Goal: Information Seeking & Learning: Find specific page/section

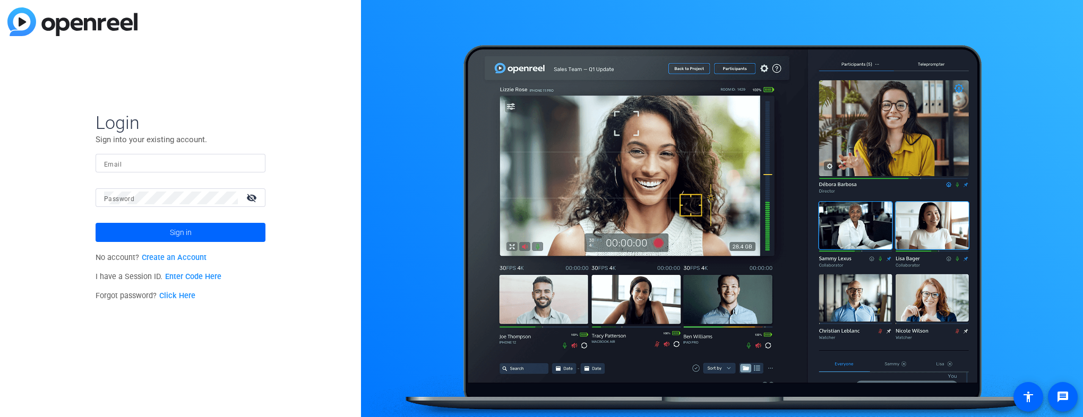
click at [133, 165] on input "Email" at bounding box center [180, 163] width 153 height 13
type input "robert.mulero@pfizer.com"
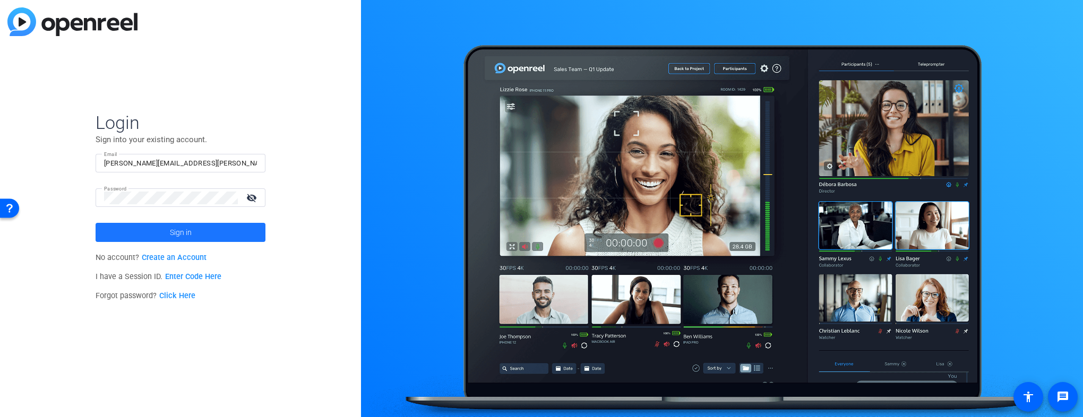
drag, startPoint x: 225, startPoint y: 227, endPoint x: 227, endPoint y: 221, distance: 6.2
click at [226, 226] on span at bounding box center [181, 232] width 170 height 25
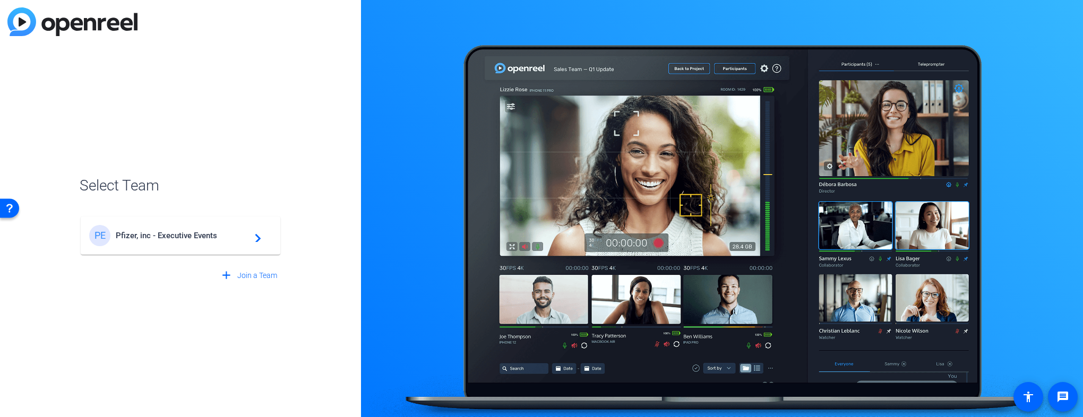
click at [222, 238] on span "Pfizer, inc - Executive Events" at bounding box center [182, 236] width 133 height 10
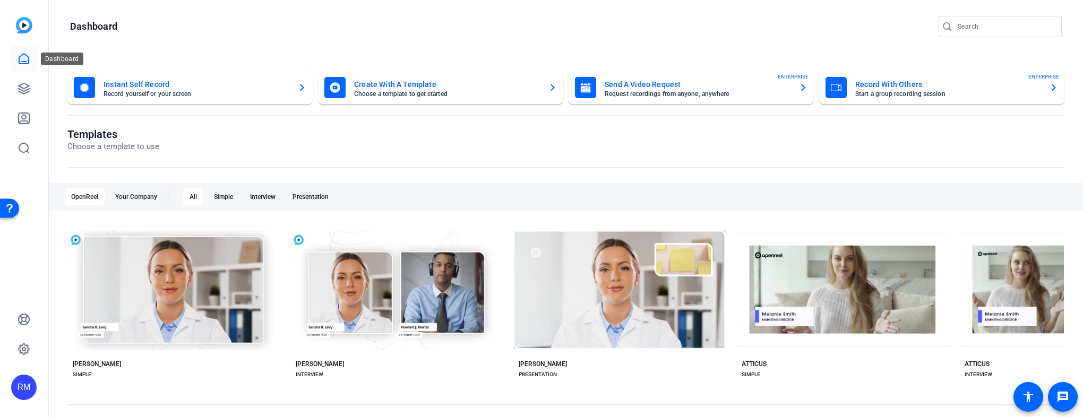
click at [20, 57] on icon at bounding box center [24, 59] width 13 height 13
click at [25, 88] on icon at bounding box center [24, 88] width 11 height 11
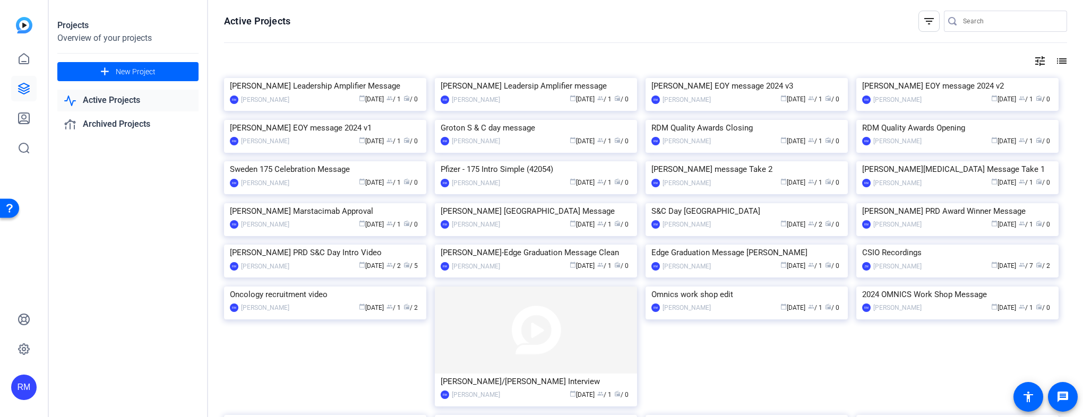
click at [105, 100] on link "Active Projects" at bounding box center [127, 101] width 141 height 22
click at [975, 22] on input "Search" at bounding box center [1011, 21] width 96 height 13
type input "mulero"
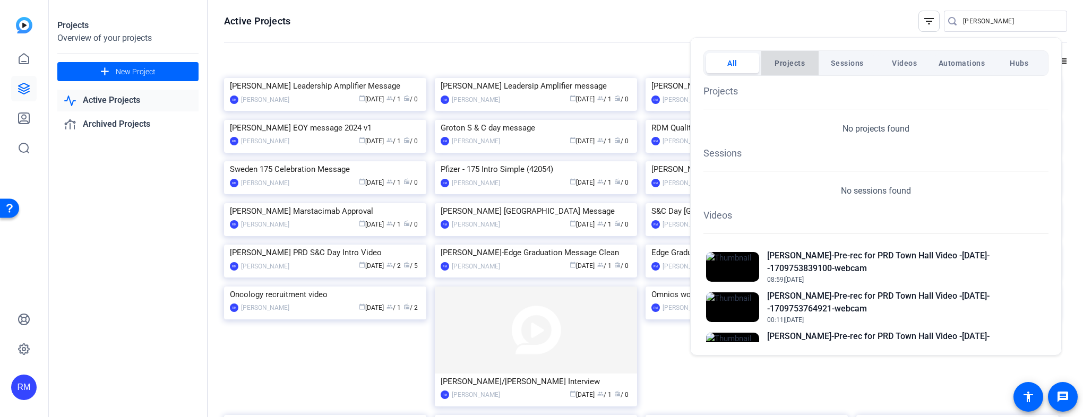
click at [793, 66] on span "Projects" at bounding box center [789, 63] width 30 height 19
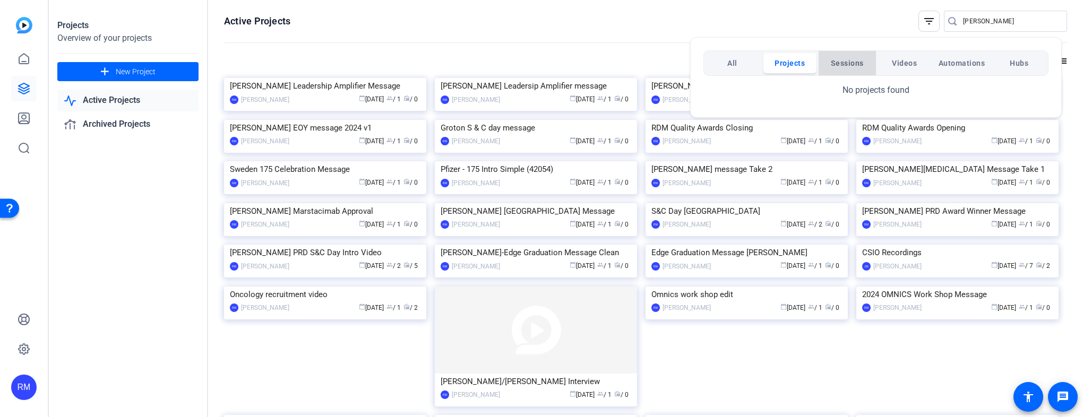
click at [851, 64] on span "Sessions" at bounding box center [847, 63] width 33 height 19
click at [902, 63] on span "Videos" at bounding box center [904, 63] width 25 height 19
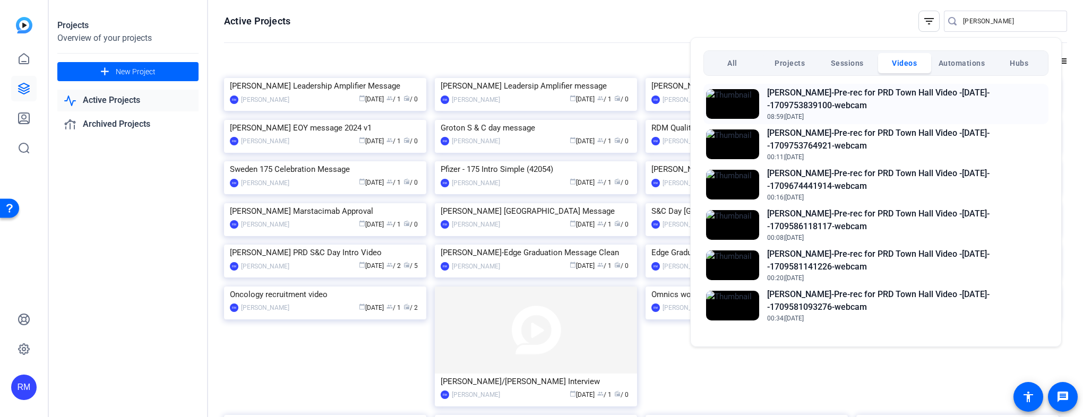
click at [943, 94] on h2 "Robert Mulero-Pre-rec for PRD Town Hall Video -Feb2024--1709753839100-webcam" at bounding box center [906, 99] width 279 height 25
drag, startPoint x: 798, startPoint y: 101, endPoint x: 728, endPoint y: 99, distance: 69.6
click at [728, 99] on img at bounding box center [732, 104] width 53 height 30
click at [842, 264] on h2 "Robert Mulero-Pre-rec for PRD Town Hall Video -Feb2024--1709581141226-webcam" at bounding box center [906, 260] width 279 height 25
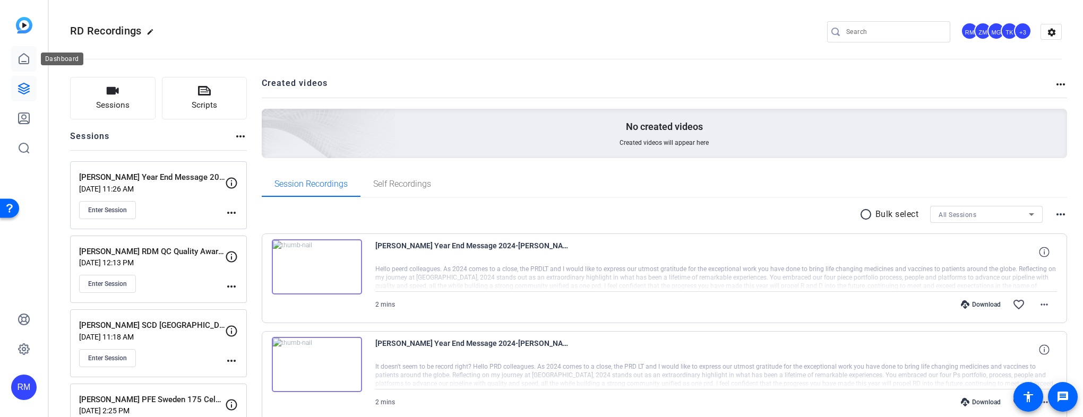
click at [27, 62] on icon at bounding box center [24, 59] width 13 height 13
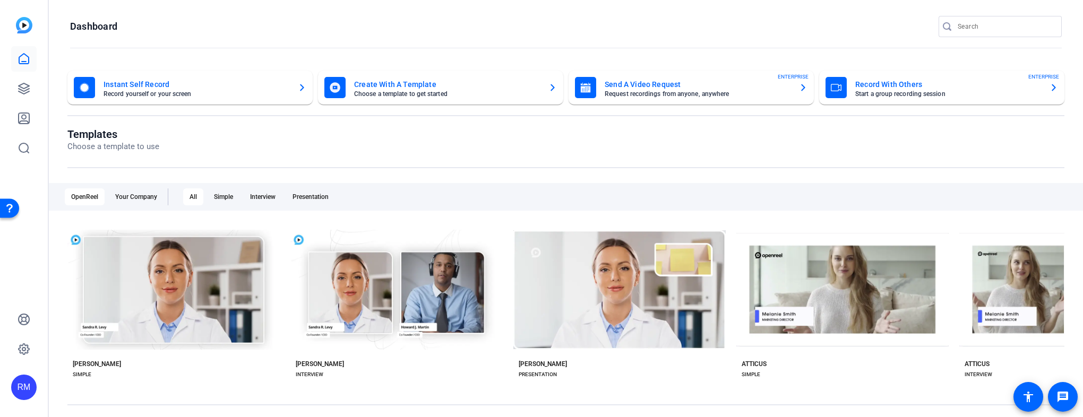
click at [24, 27] on img at bounding box center [24, 25] width 16 height 16
click at [25, 61] on icon at bounding box center [24, 59] width 13 height 13
click at [22, 90] on icon at bounding box center [24, 88] width 11 height 11
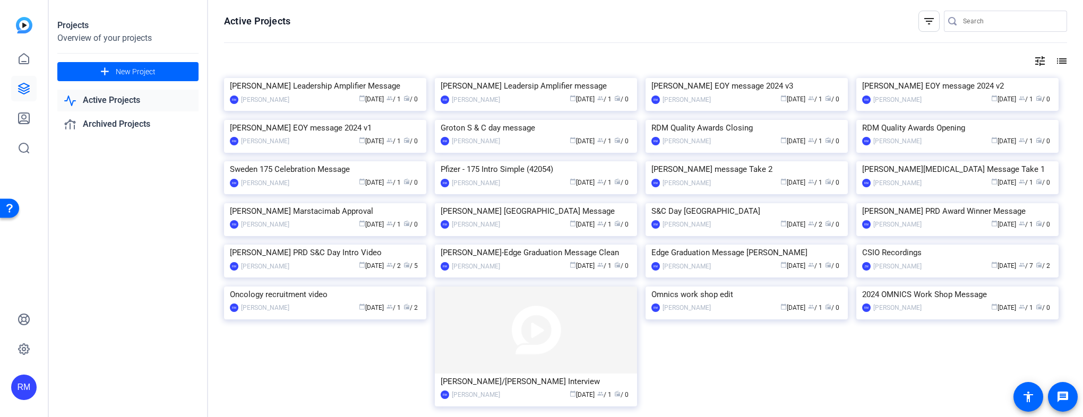
click at [923, 24] on mat-icon "filter_list" at bounding box center [929, 21] width 13 height 13
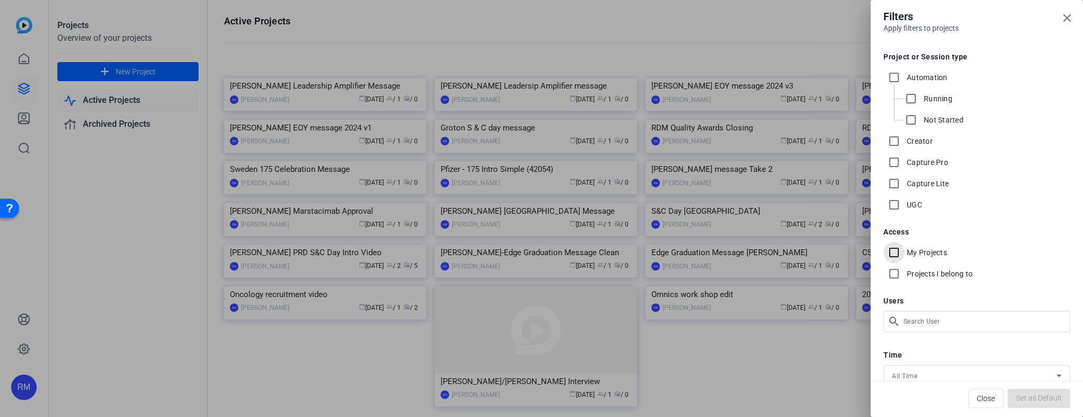
click at [892, 251] on input "My Projects" at bounding box center [893, 252] width 21 height 21
checkbox input "true"
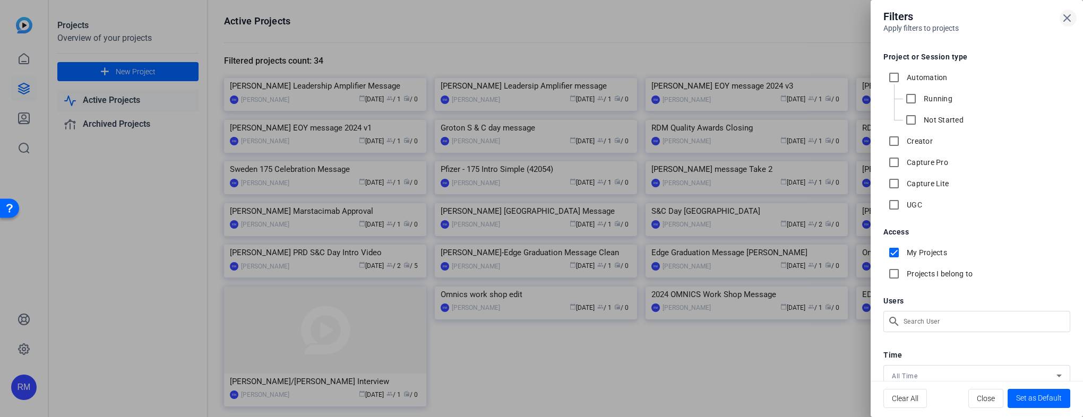
click at [1066, 18] on icon at bounding box center [1067, 18] width 6 height 6
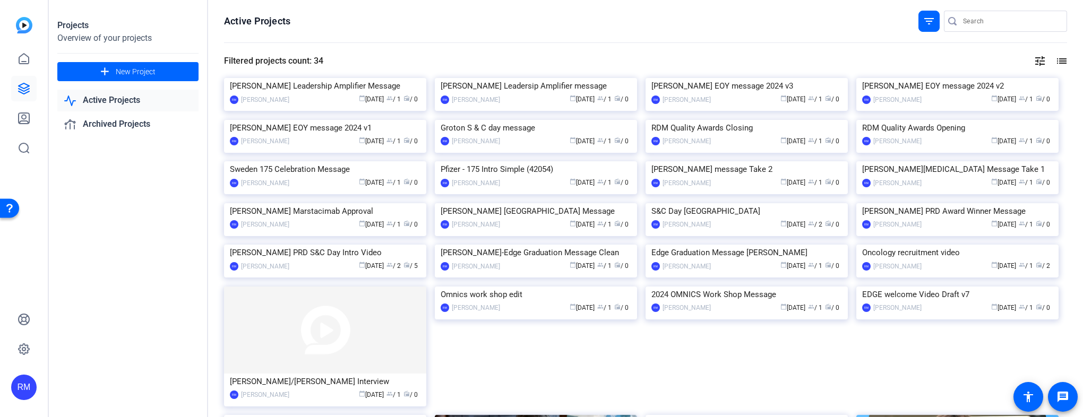
click at [1056, 59] on mat-icon "list" at bounding box center [1060, 61] width 13 height 13
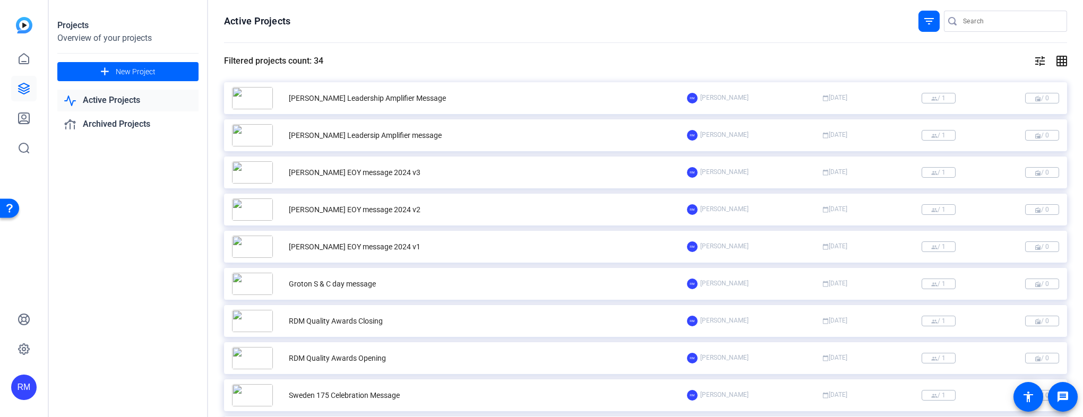
click at [1057, 63] on mat-icon "grid_on" at bounding box center [1060, 61] width 13 height 13
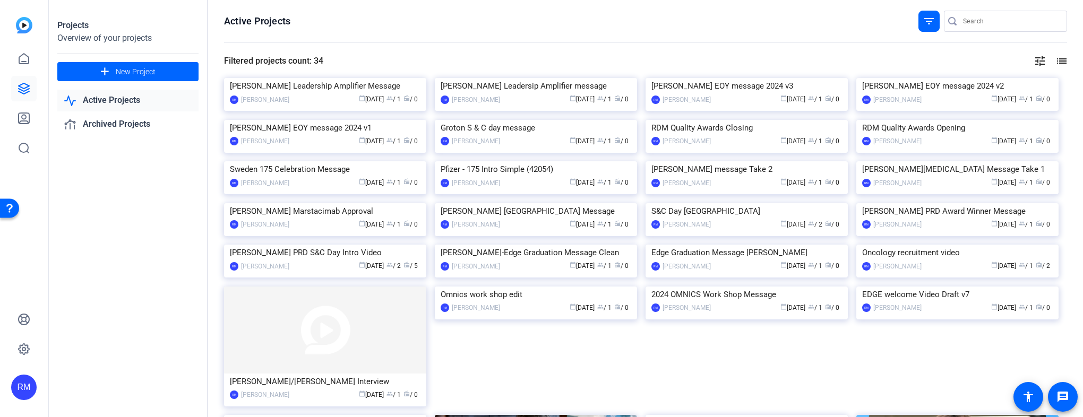
click at [928, 22] on mat-icon "filter_list" at bounding box center [929, 21] width 13 height 13
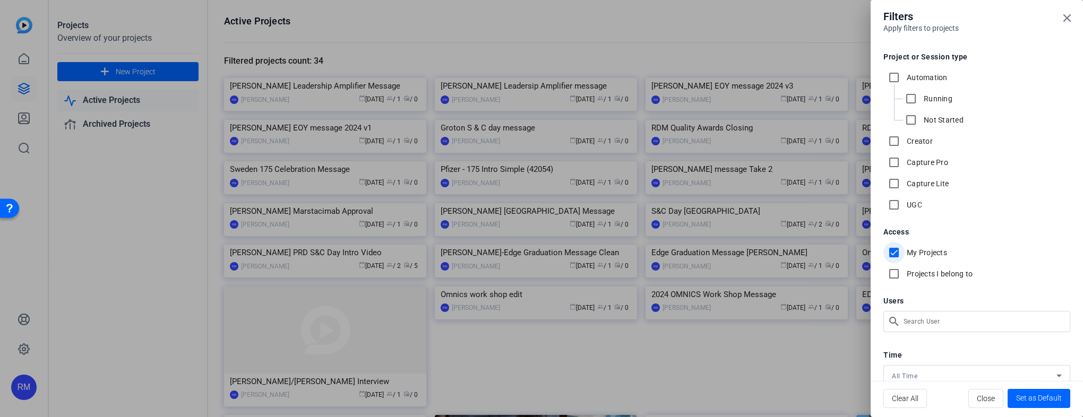
click at [897, 252] on input "My Projects" at bounding box center [893, 252] width 21 height 21
checkbox input "false"
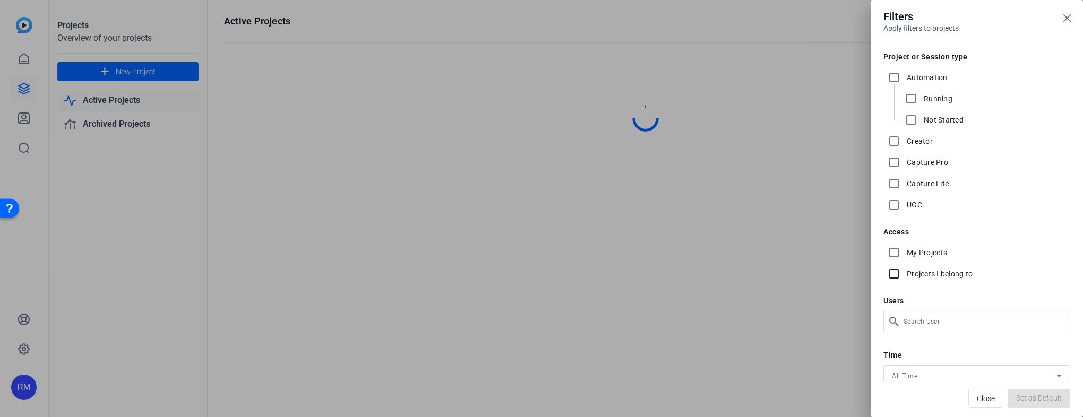
click at [894, 273] on input "Projects I belong to" at bounding box center [893, 273] width 21 height 21
checkbox input "true"
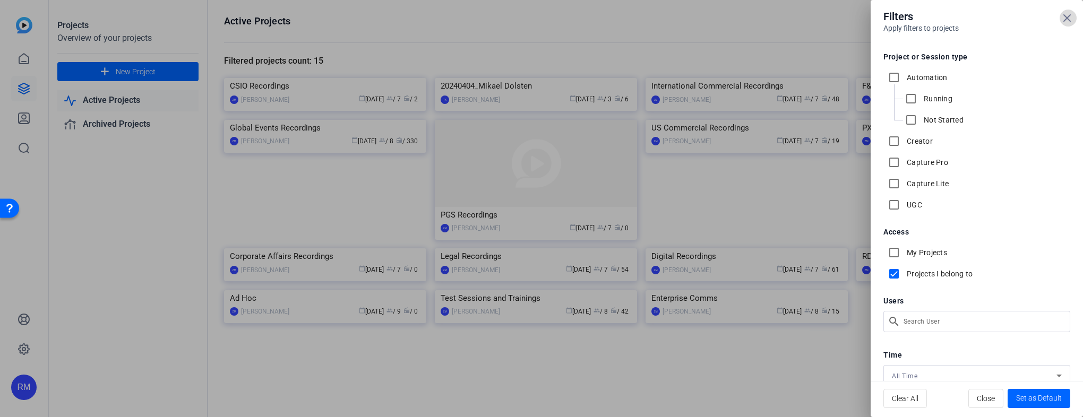
click at [1071, 17] on icon at bounding box center [1067, 18] width 13 height 13
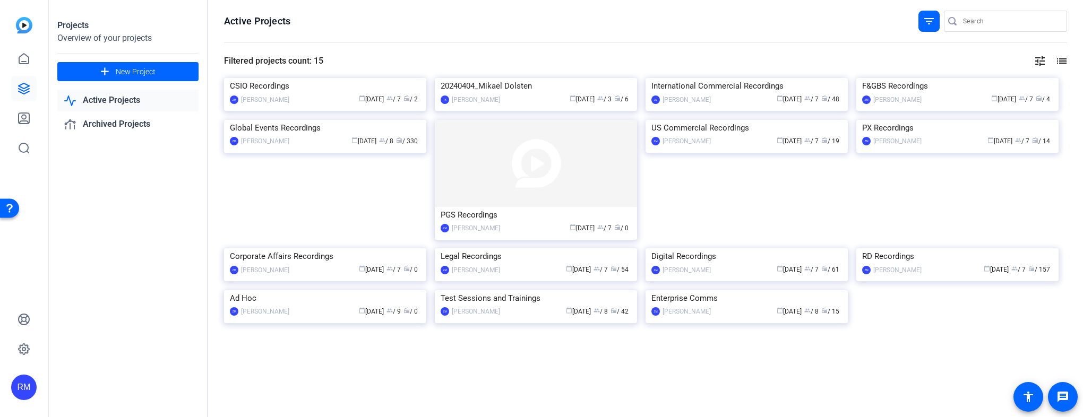
click at [923, 24] on mat-icon "filter_list" at bounding box center [929, 21] width 13 height 13
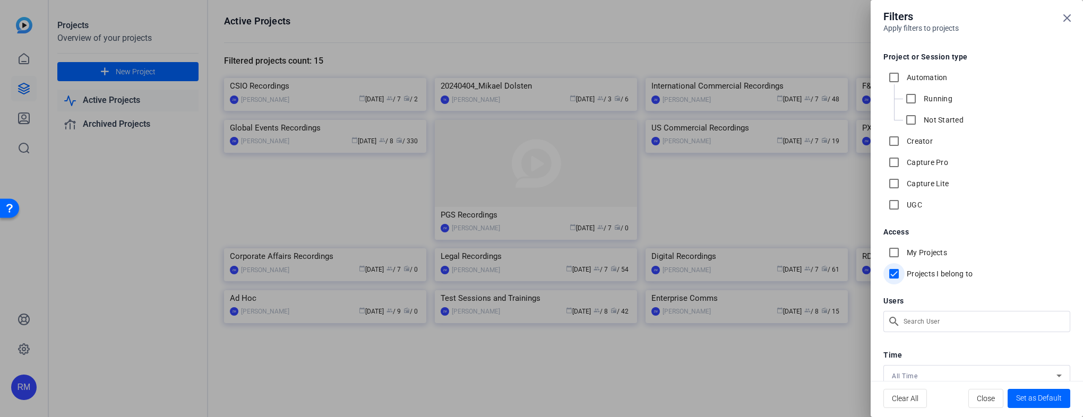
click at [895, 274] on input "Projects I belong to" at bounding box center [893, 273] width 21 height 21
checkbox input "false"
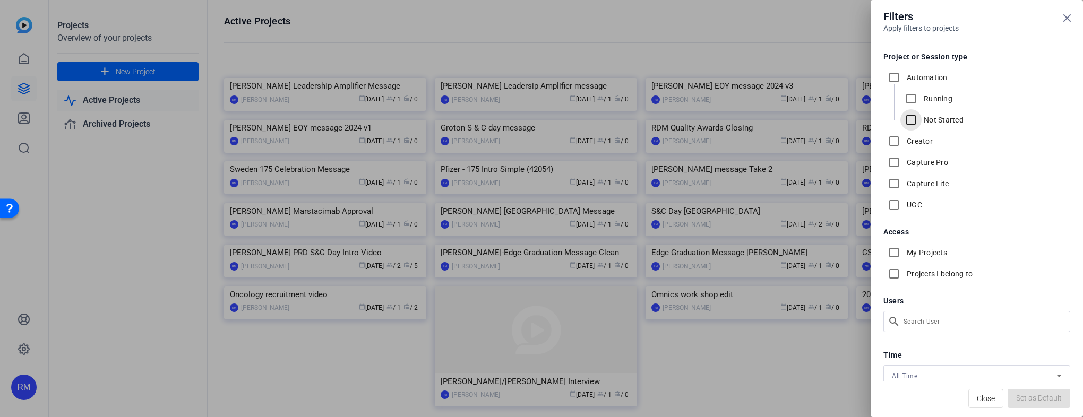
click at [913, 118] on input "Not Started" at bounding box center [910, 119] width 21 height 21
checkbox input "true"
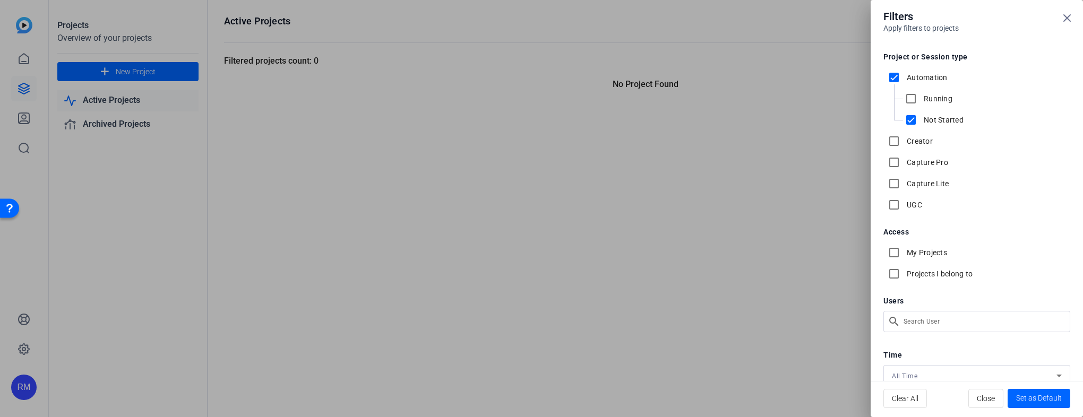
click at [914, 120] on input "Not Started" at bounding box center [910, 119] width 21 height 21
checkbox input "false"
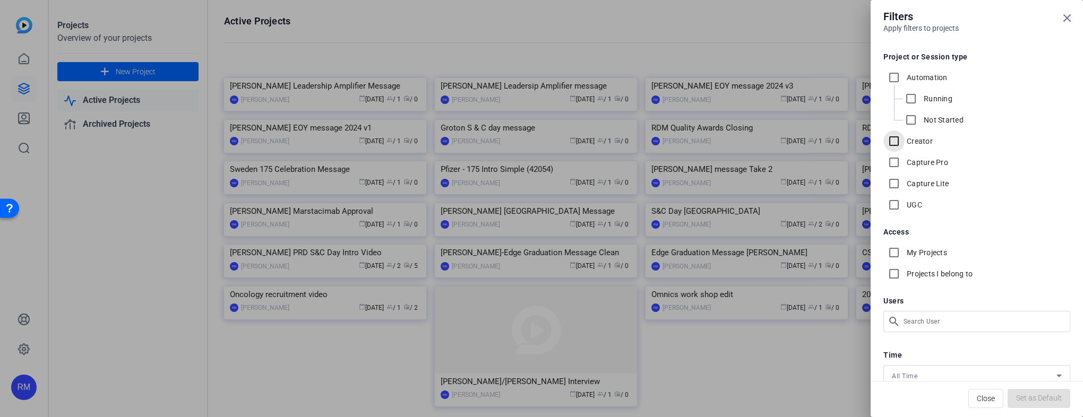
click at [894, 141] on input "Creator" at bounding box center [893, 141] width 21 height 21
checkbox input "true"
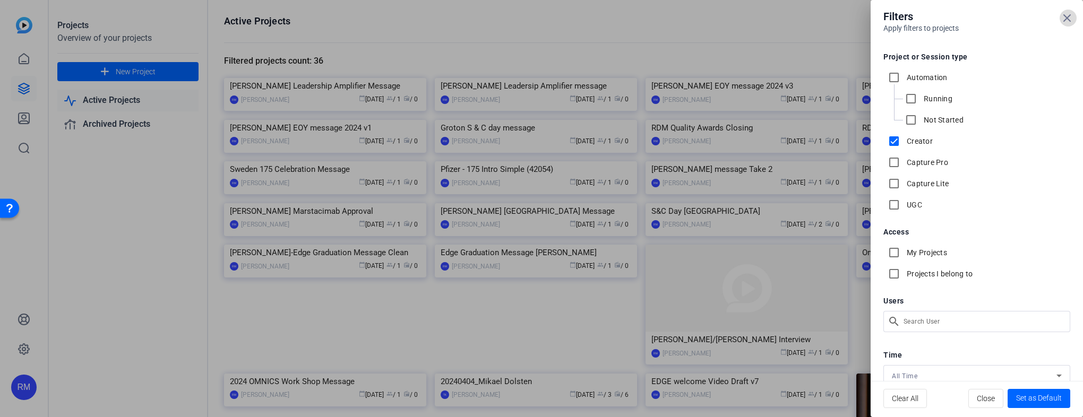
click at [1072, 16] on icon at bounding box center [1067, 18] width 13 height 13
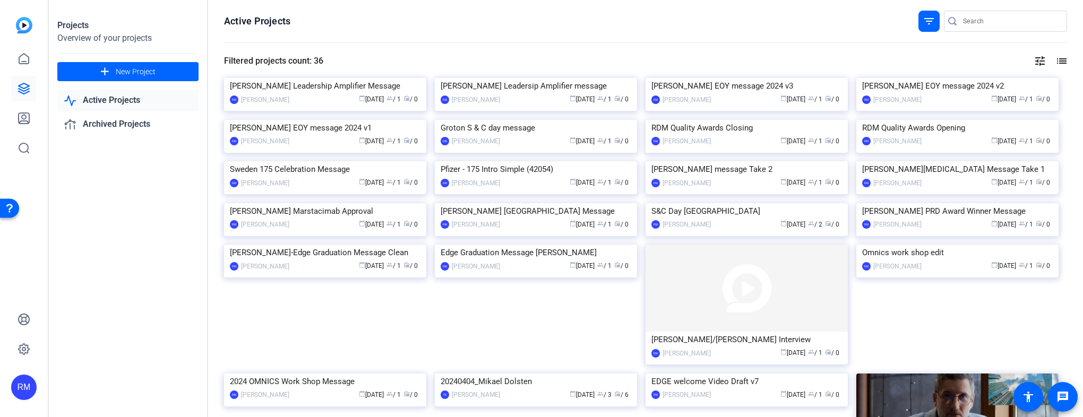
click at [924, 21] on mat-icon "filter_list" at bounding box center [929, 21] width 13 height 13
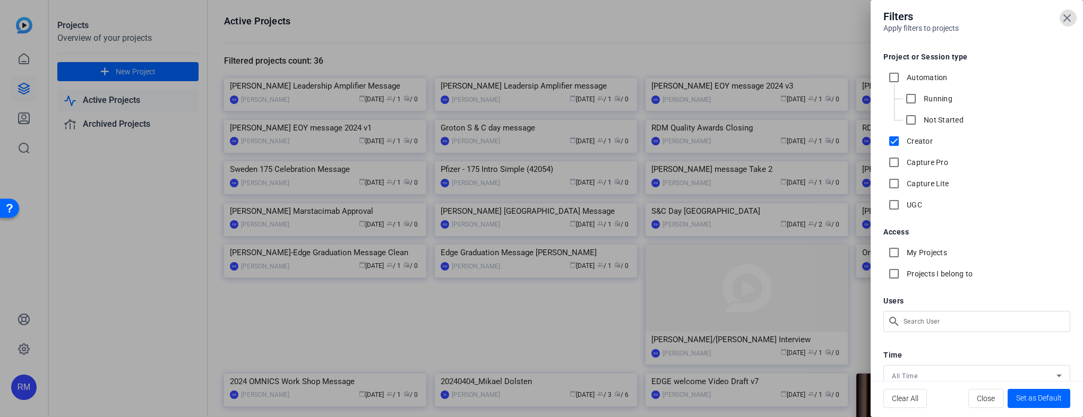
click at [897, 140] on input "Creator" at bounding box center [893, 141] width 21 height 21
checkbox input "false"
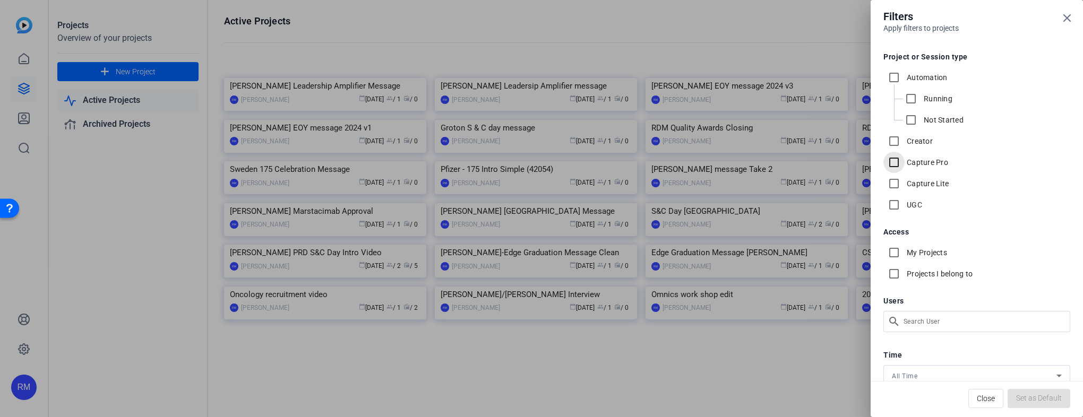
click at [894, 161] on input "Capture Pro" at bounding box center [893, 162] width 21 height 21
checkbox input "true"
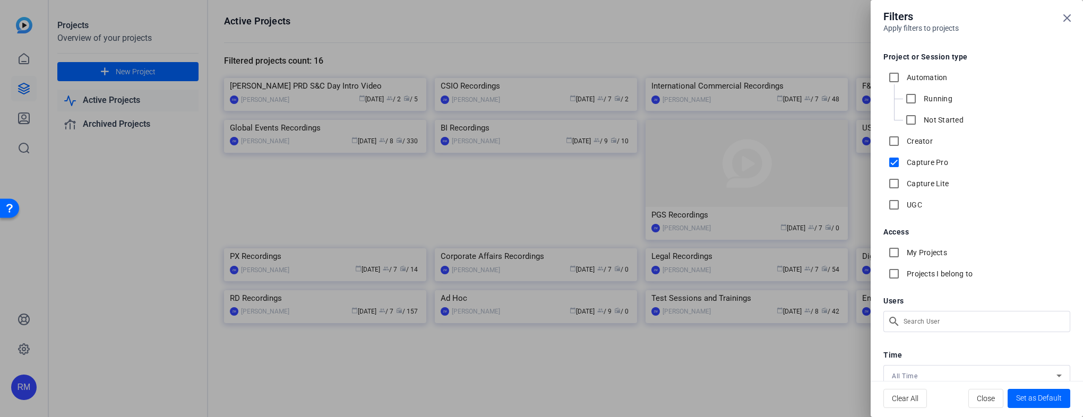
scroll to position [106, 0]
click at [1072, 15] on icon at bounding box center [1067, 18] width 13 height 13
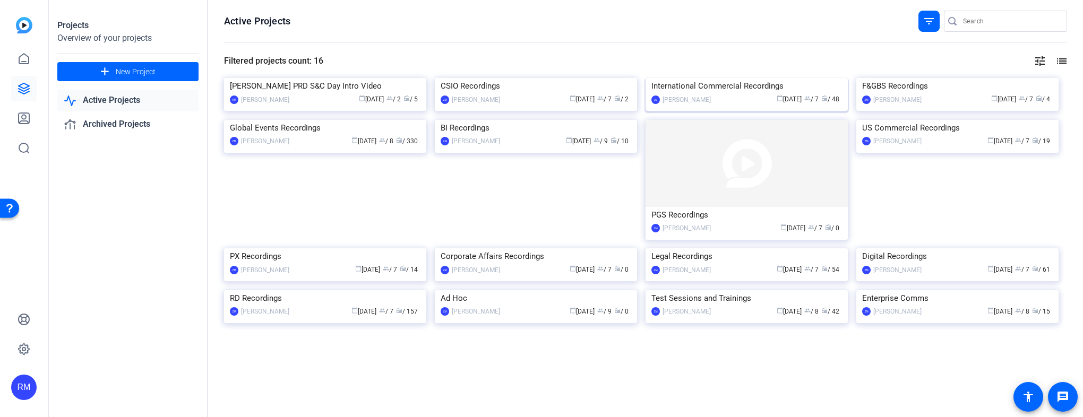
scroll to position [0, 0]
click at [927, 22] on mat-icon "filter_list" at bounding box center [929, 21] width 13 height 13
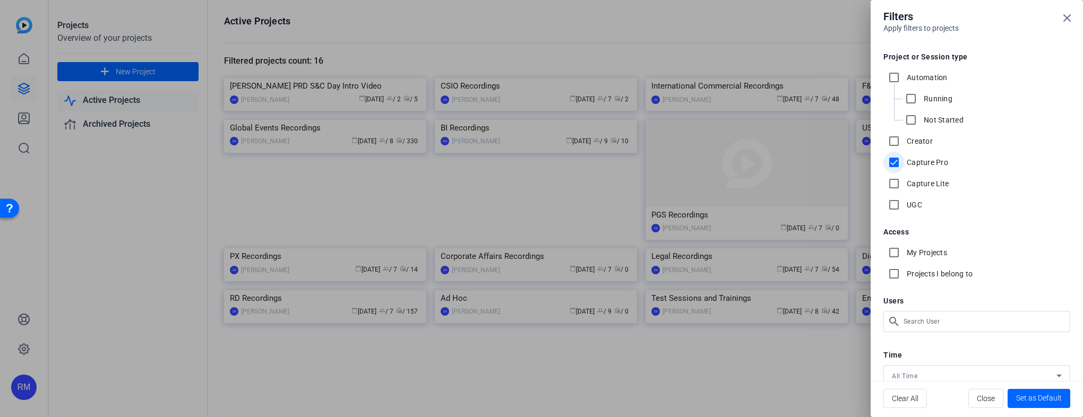
click at [894, 161] on input "Capture Pro" at bounding box center [893, 162] width 21 height 21
checkbox input "false"
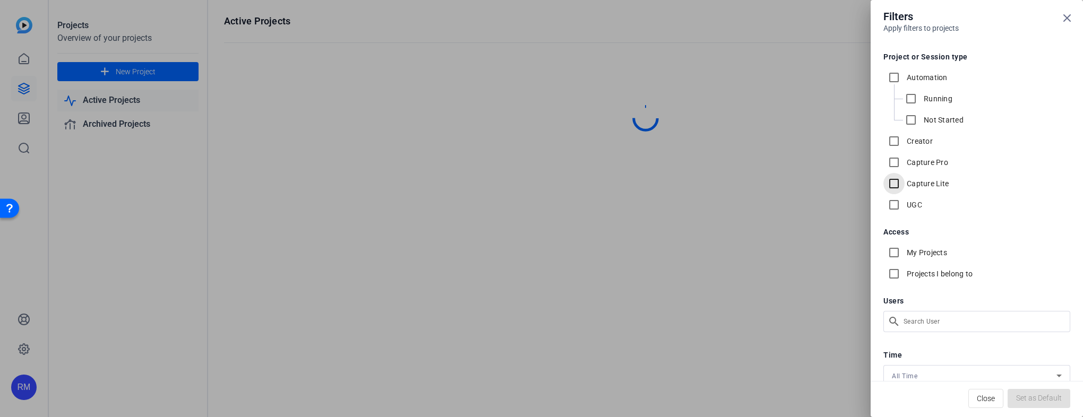
click at [894, 183] on input "Capture Lite" at bounding box center [893, 183] width 21 height 21
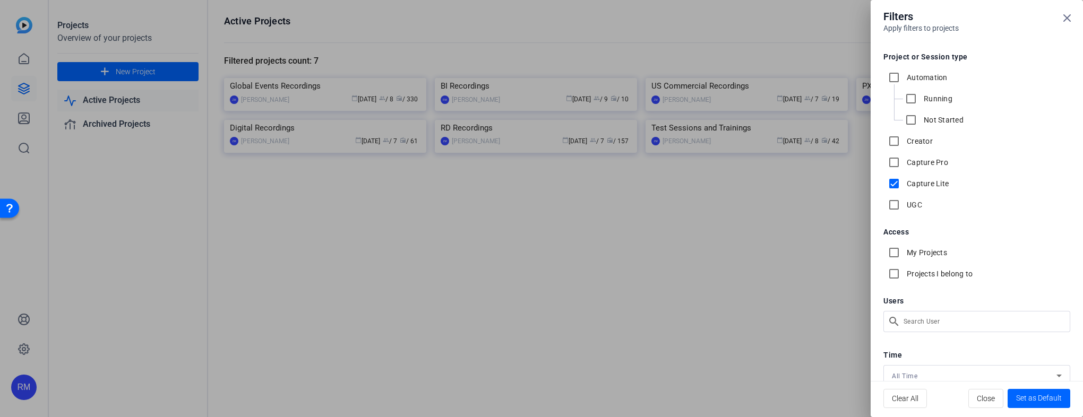
click at [894, 183] on input "Capture Lite" at bounding box center [893, 183] width 21 height 21
checkbox input "false"
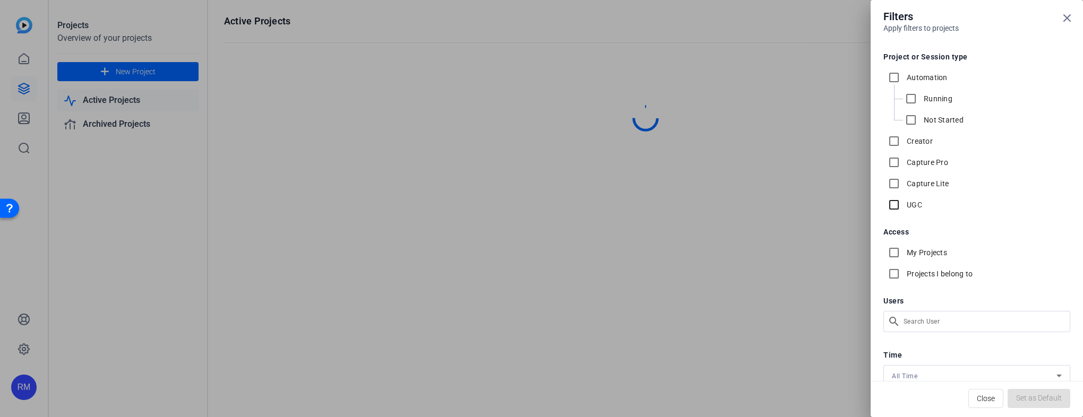
click at [894, 206] on input "UGC" at bounding box center [893, 204] width 21 height 21
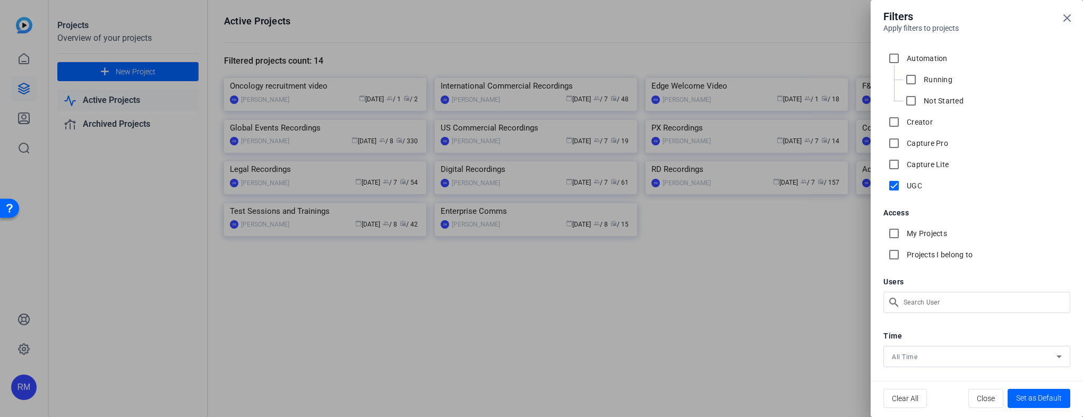
scroll to position [29, 0]
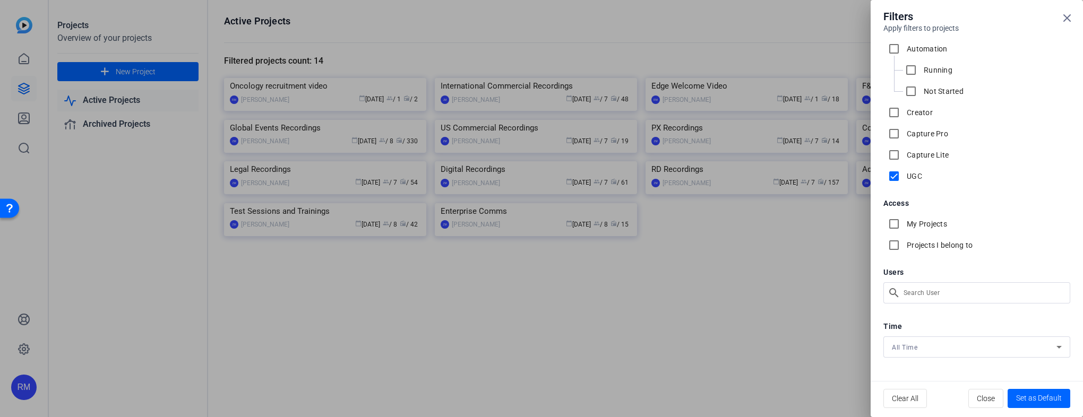
click at [896, 175] on input "UGC" at bounding box center [893, 176] width 21 height 21
checkbox input "false"
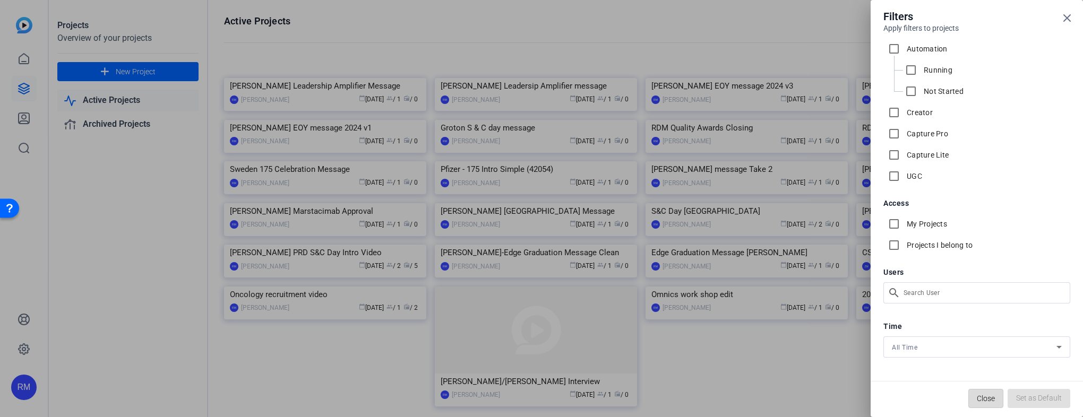
click at [989, 404] on span "Close" at bounding box center [986, 399] width 18 height 20
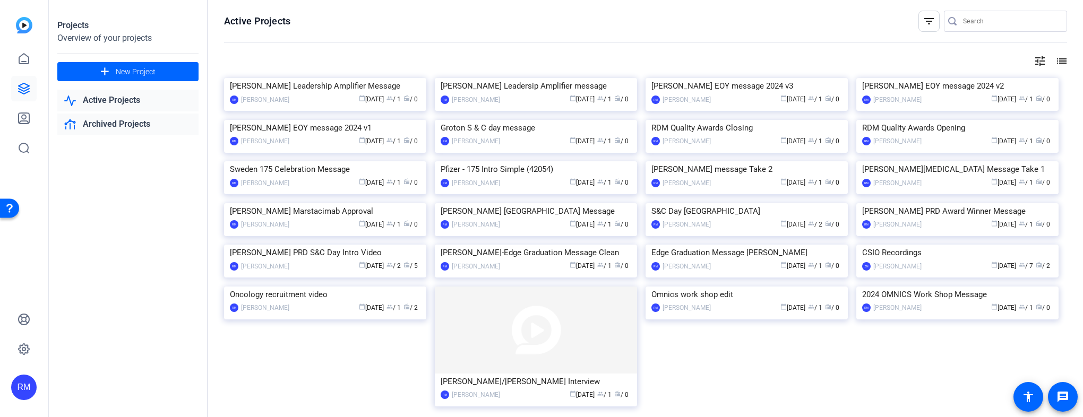
click at [123, 124] on link "Archived Projects" at bounding box center [127, 125] width 141 height 22
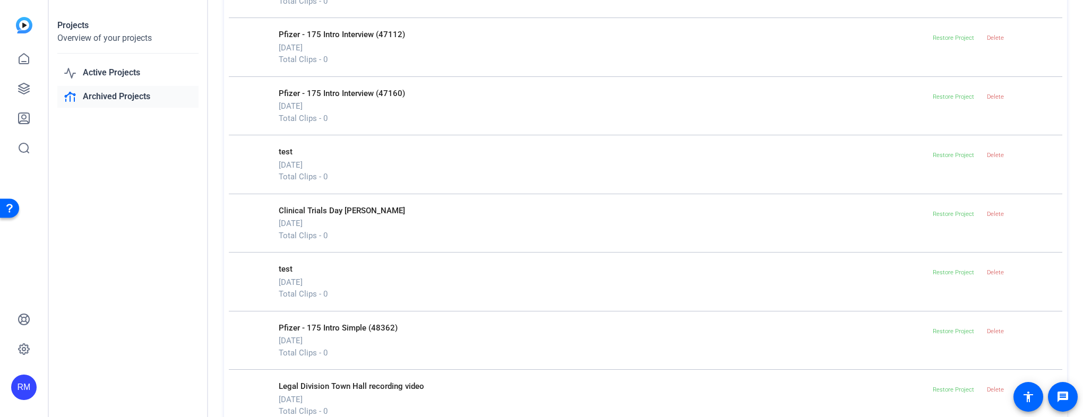
scroll to position [4924, 0]
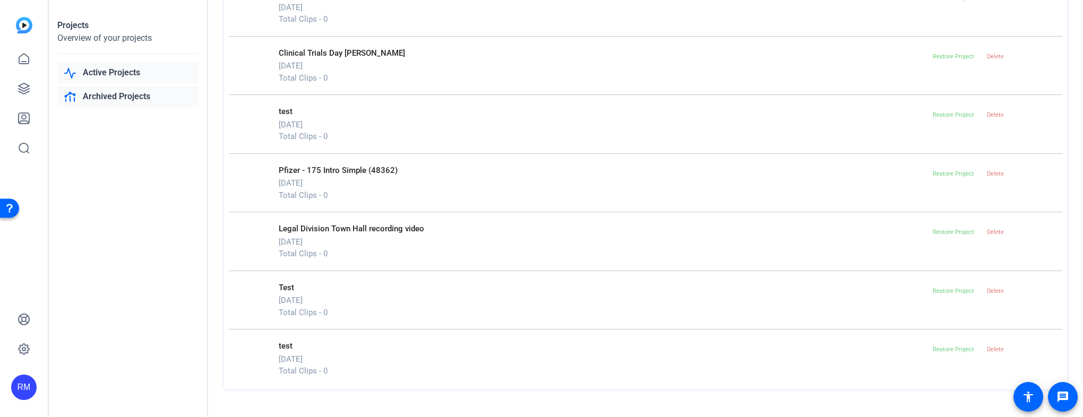
click at [95, 72] on link "Active Projects" at bounding box center [127, 73] width 141 height 22
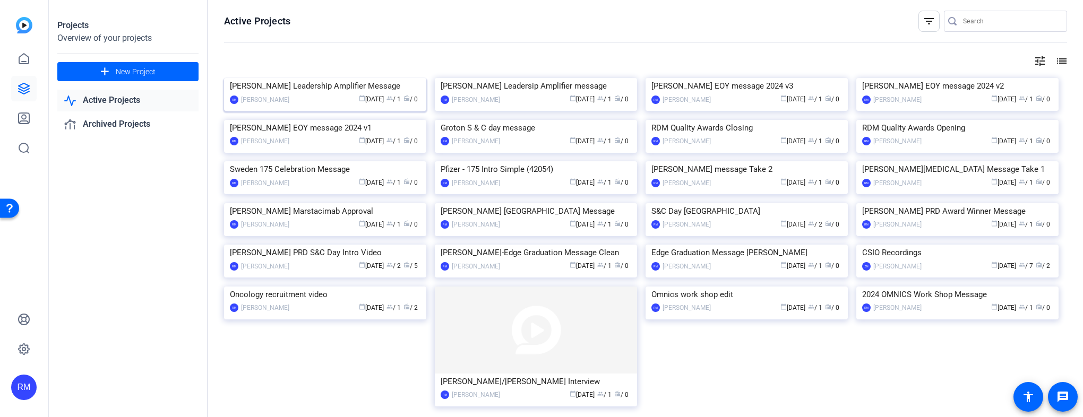
click at [295, 105] on div "calendar_today [DATE] group / 1 radio / 0" at bounding box center [358, 99] width 126 height 11
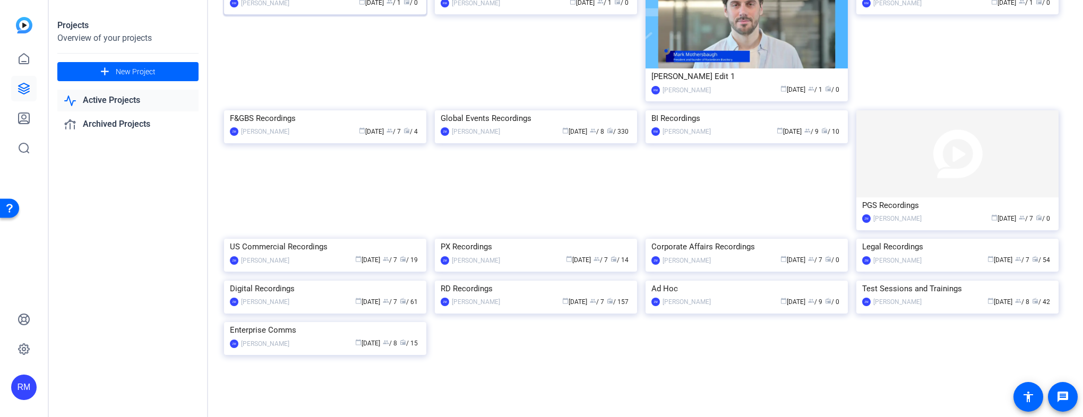
scroll to position [691, 0]
click at [116, 39] on div "Overview of your projects" at bounding box center [127, 38] width 141 height 13
click at [21, 123] on icon at bounding box center [24, 118] width 11 height 11
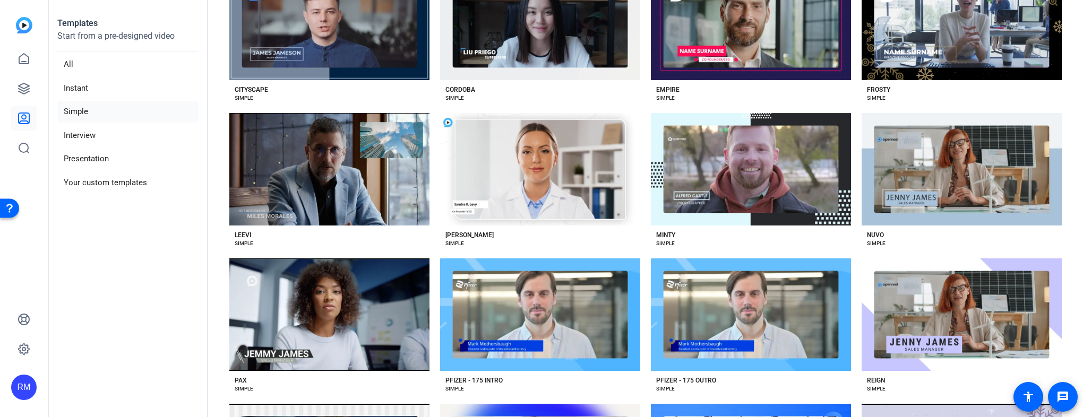
scroll to position [555, 0]
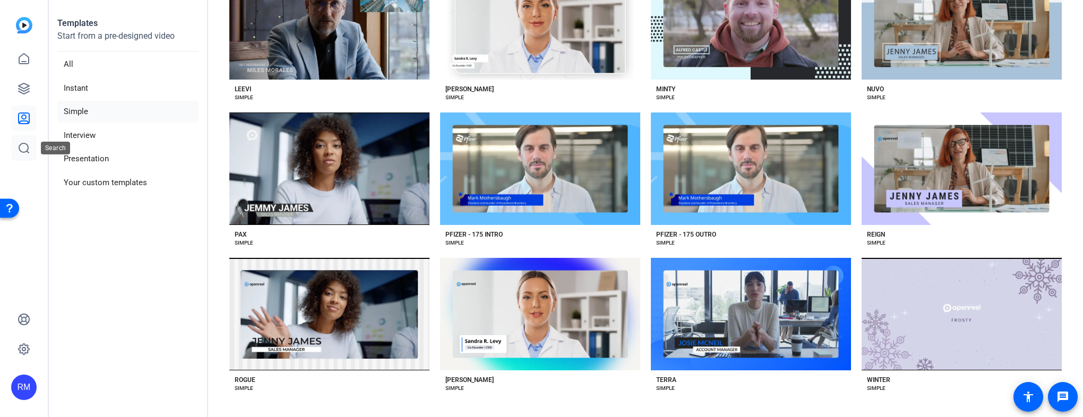
click at [27, 143] on icon at bounding box center [24, 148] width 13 height 13
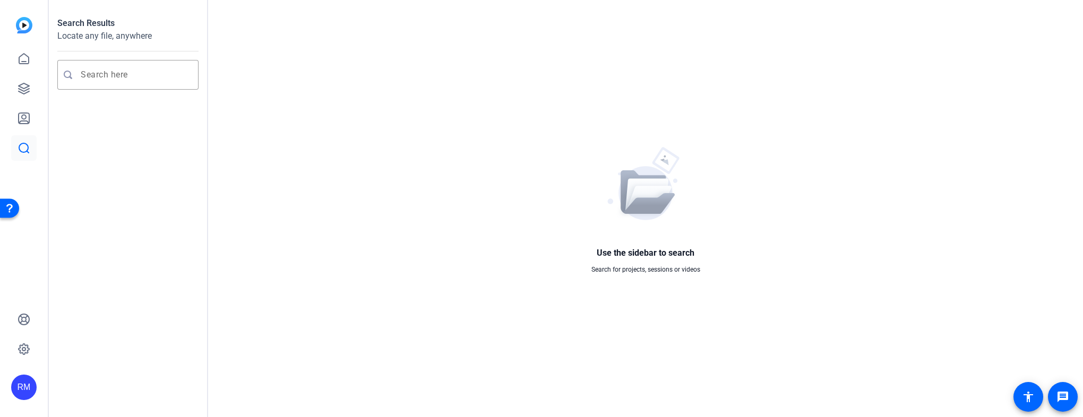
click at [19, 387] on div "RM" at bounding box center [23, 387] width 25 height 25
click at [64, 372] on div "Pfizer, inc - Executive Events" at bounding box center [85, 380] width 74 height 21
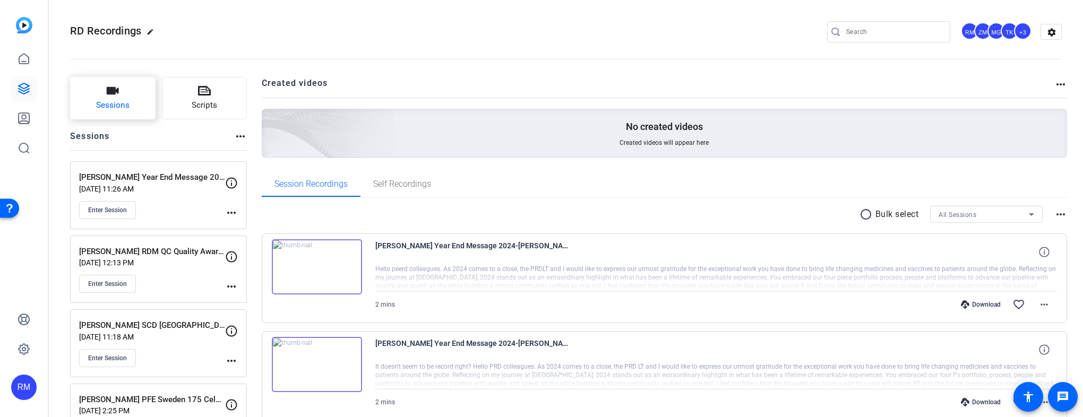
click at [125, 102] on span "Sessions" at bounding box center [112, 105] width 33 height 12
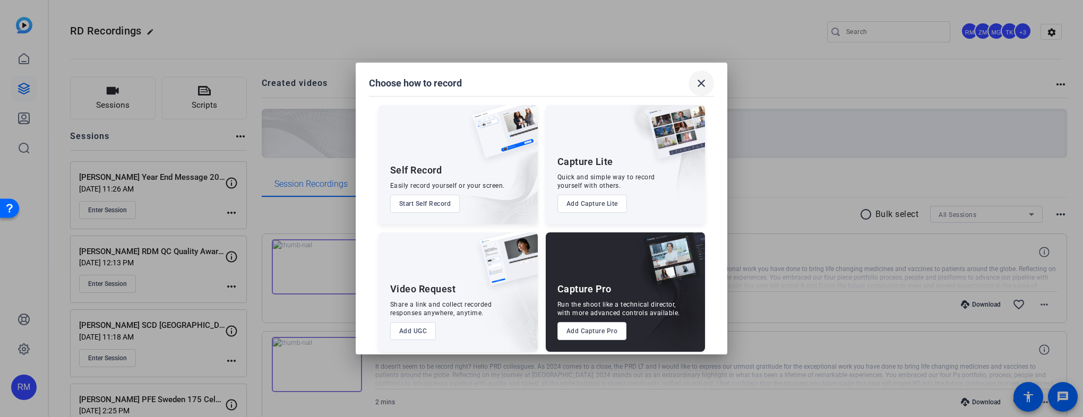
click at [703, 78] on mat-icon "close" at bounding box center [701, 83] width 13 height 13
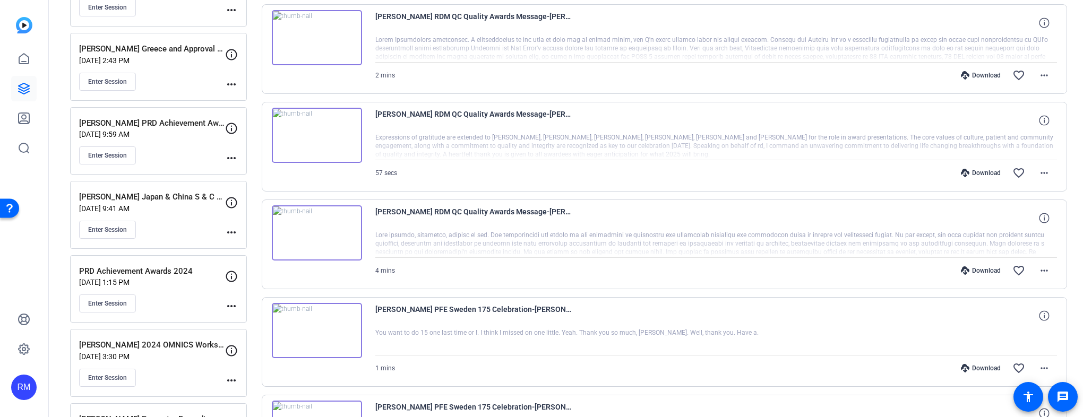
scroll to position [53, 0]
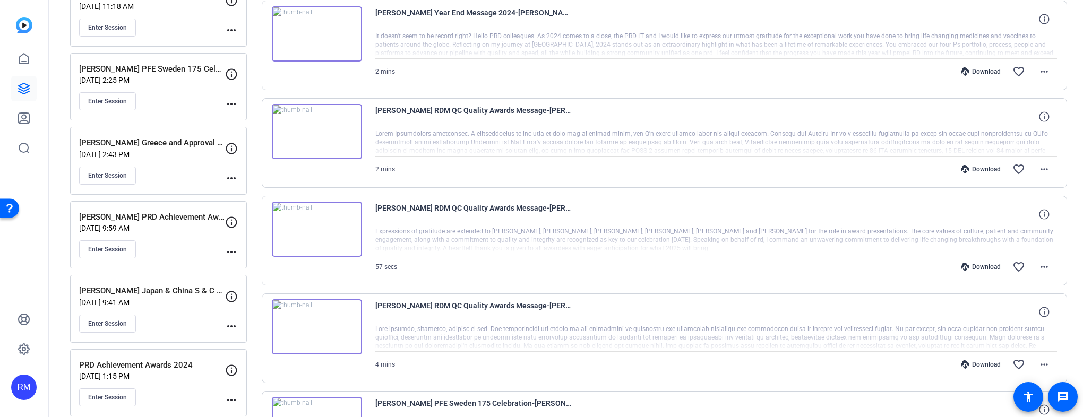
scroll to position [105, 0]
